Goal: Book appointment/travel/reservation

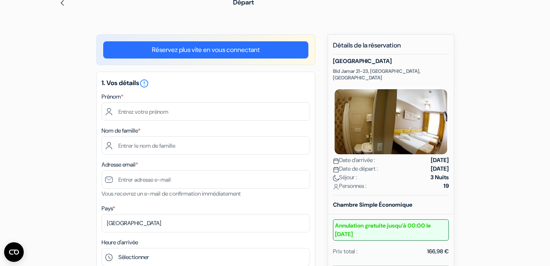
scroll to position [46, 0]
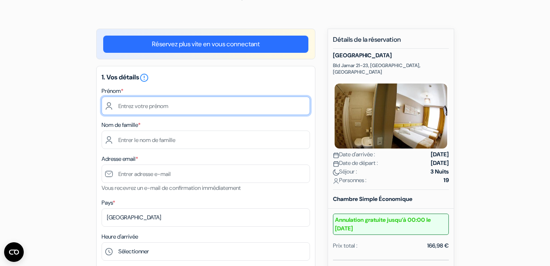
click at [277, 111] on input "text" at bounding box center [206, 106] width 208 height 18
type input "[PERSON_NAME]"
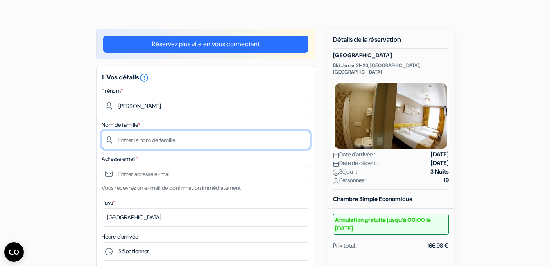
type input "Kramper"
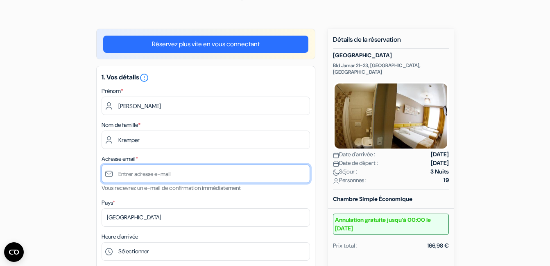
type input "[PERSON_NAME][EMAIL_ADDRESS][DOMAIN_NAME]"
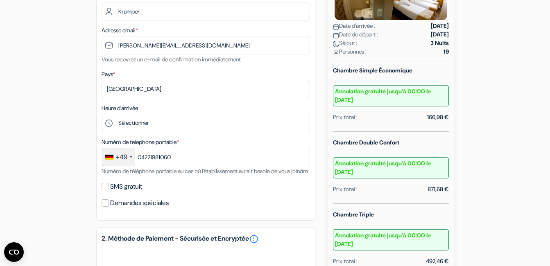
scroll to position [190, 0]
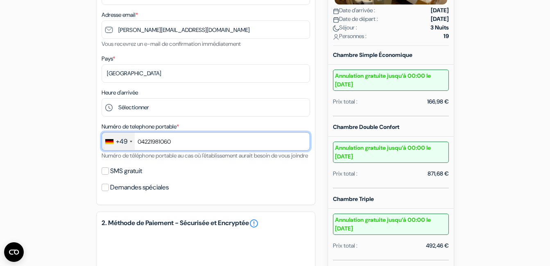
click at [175, 143] on input "04221981060" at bounding box center [206, 141] width 208 height 18
type input "017654924510"
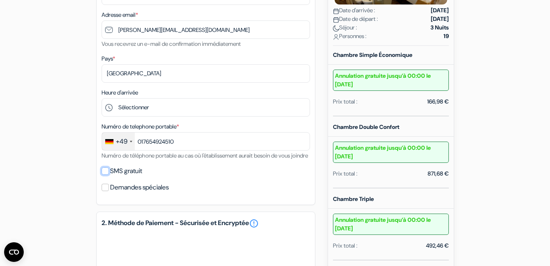
click at [108, 175] on input "SMS gratuit" at bounding box center [105, 170] width 7 height 7
checkbox input "true"
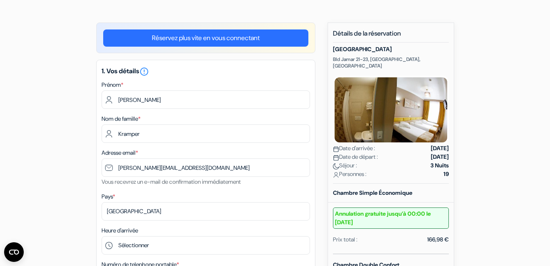
scroll to position [0, 0]
